Goal: Transaction & Acquisition: Subscribe to service/newsletter

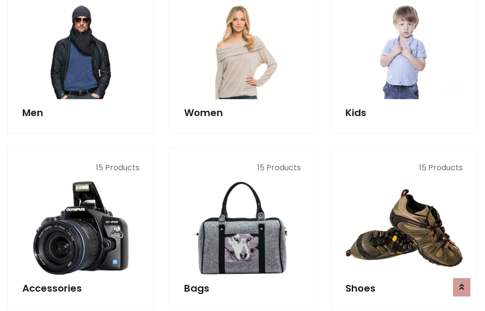
scroll to position [703, 0]
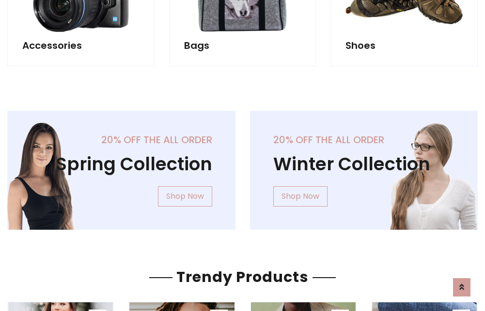
click at [243, 167] on div "20% off the all order Winter Collection Shop Now" at bounding box center [364, 178] width 243 height 135
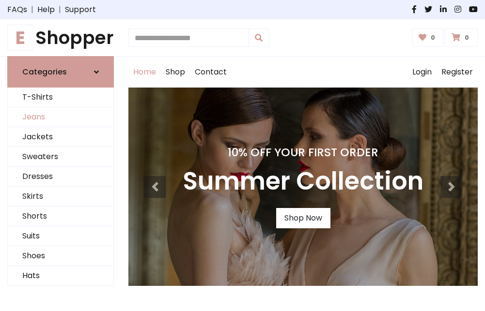
click at [61, 118] on link "Jeans" at bounding box center [61, 118] width 106 height 20
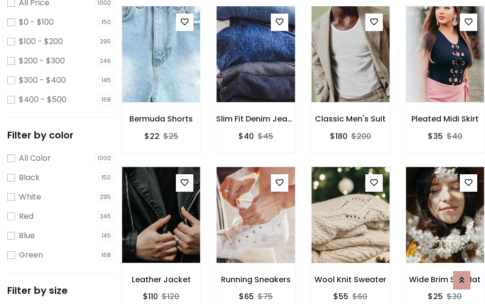
scroll to position [284, 0]
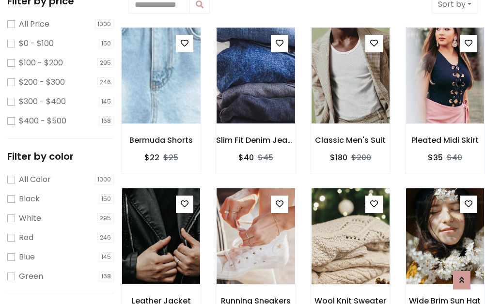
click at [161, 76] on img at bounding box center [160, 75] width 93 height 232
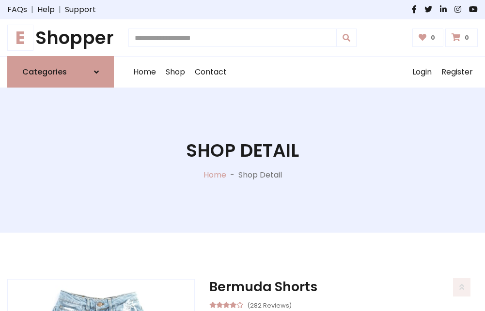
scroll to position [104, 0]
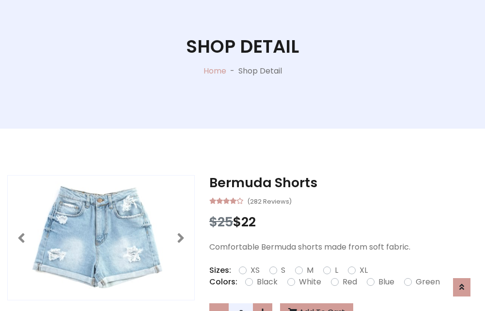
click at [348, 282] on label "Red" at bounding box center [349, 283] width 15 height 12
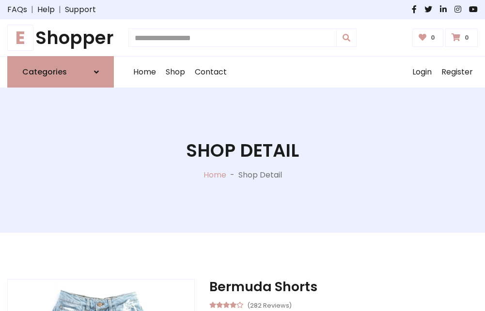
scroll to position [104, 0]
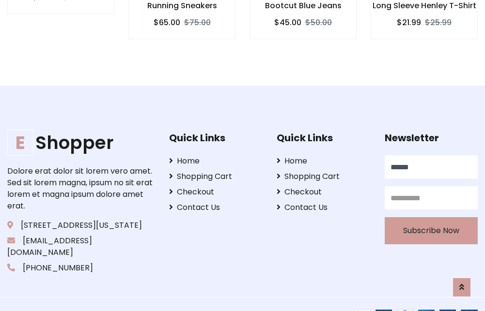
scroll to position [957, 0]
type input "******"
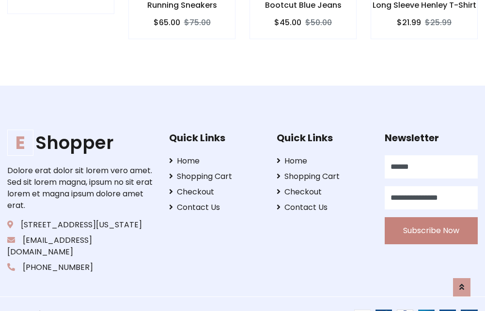
type input "**********"
click at [431, 219] on button "Subscribe Now" at bounding box center [431, 230] width 93 height 27
